Goal: Information Seeking & Learning: Understand process/instructions

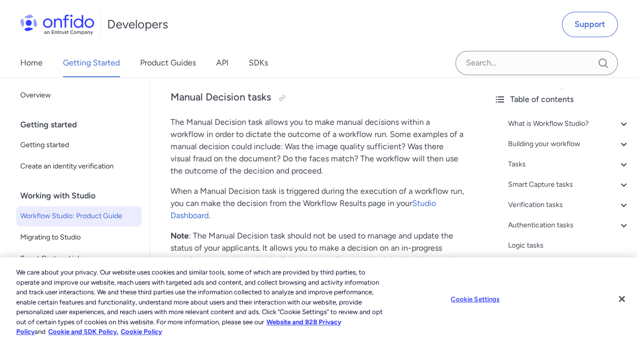
click at [622, 150] on div "Table of contents What is Workflow Studio? - The Workflow Builder - Workflows -…" at bounding box center [562, 209] width 152 height 265
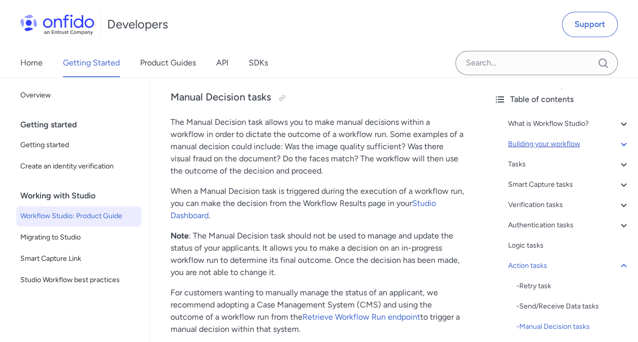
click at [569, 142] on div "Building your workflow" at bounding box center [569, 144] width 122 height 12
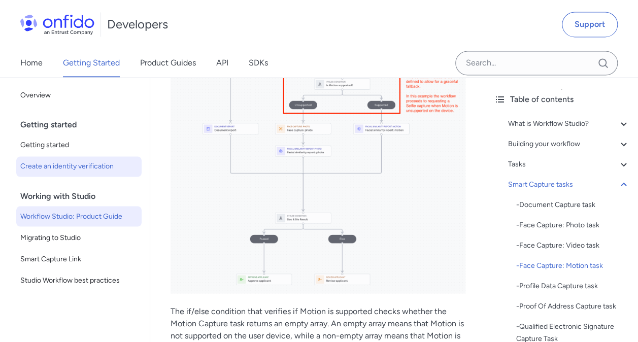
click at [49, 163] on span "Create an identity verification" at bounding box center [78, 166] width 117 height 12
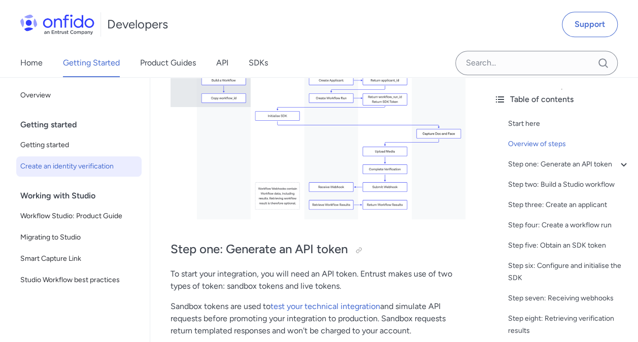
scroll to position [379, 0]
